Goal: Task Accomplishment & Management: Manage account settings

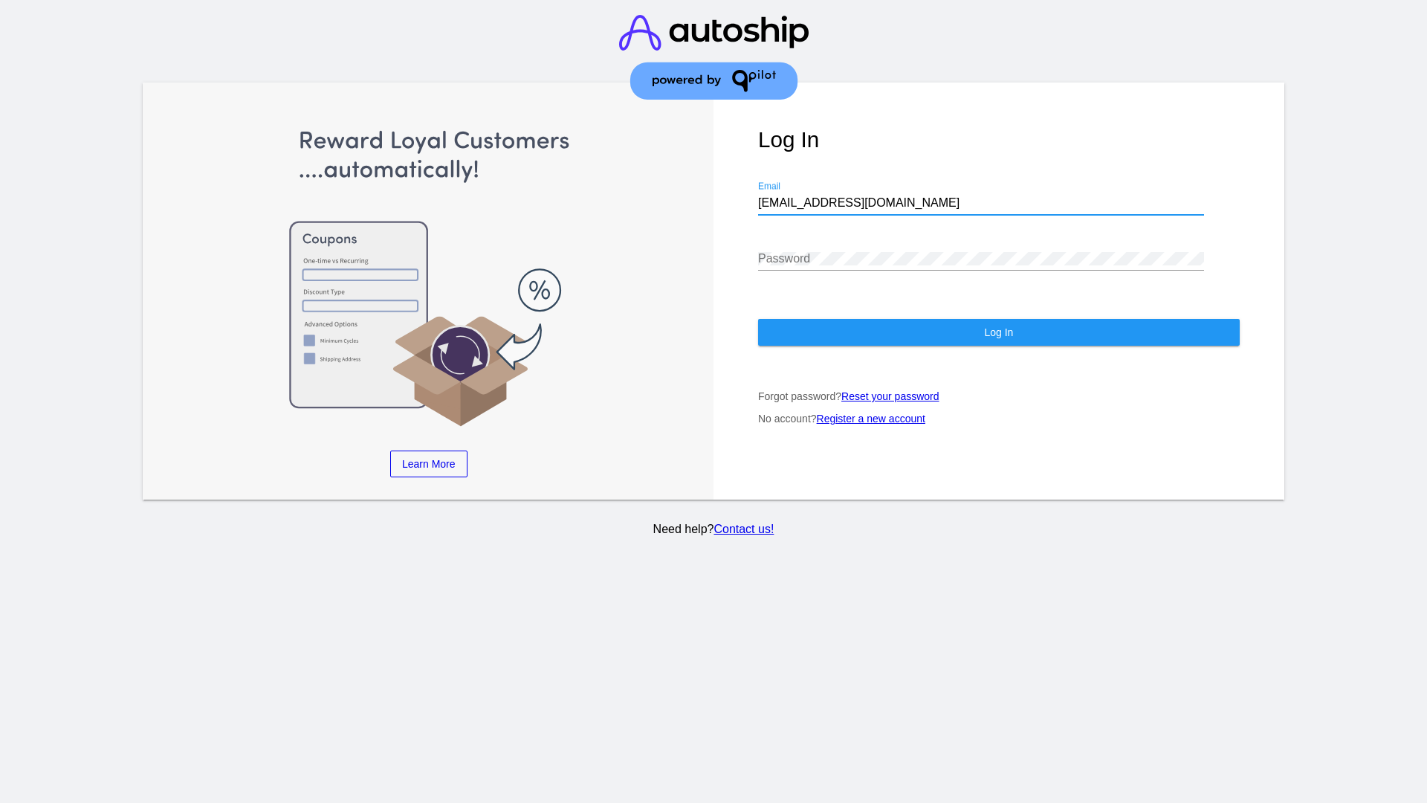
type input "[EMAIL_ADDRESS][DOMAIN_NAME]"
click at [998, 332] on span "Log In" at bounding box center [998, 332] width 29 height 12
